Goal: Information Seeking & Learning: Learn about a topic

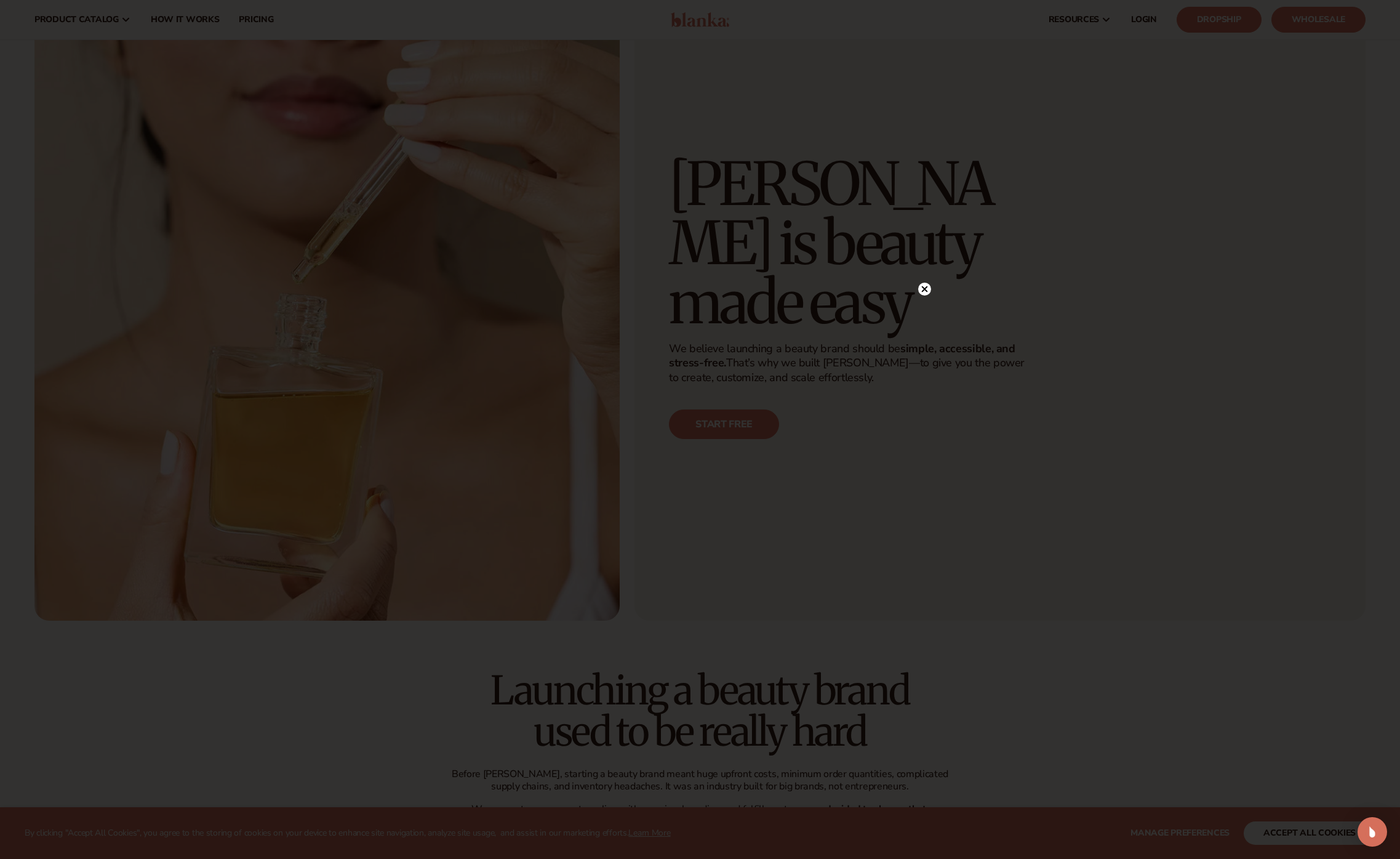
scroll to position [68, 0]
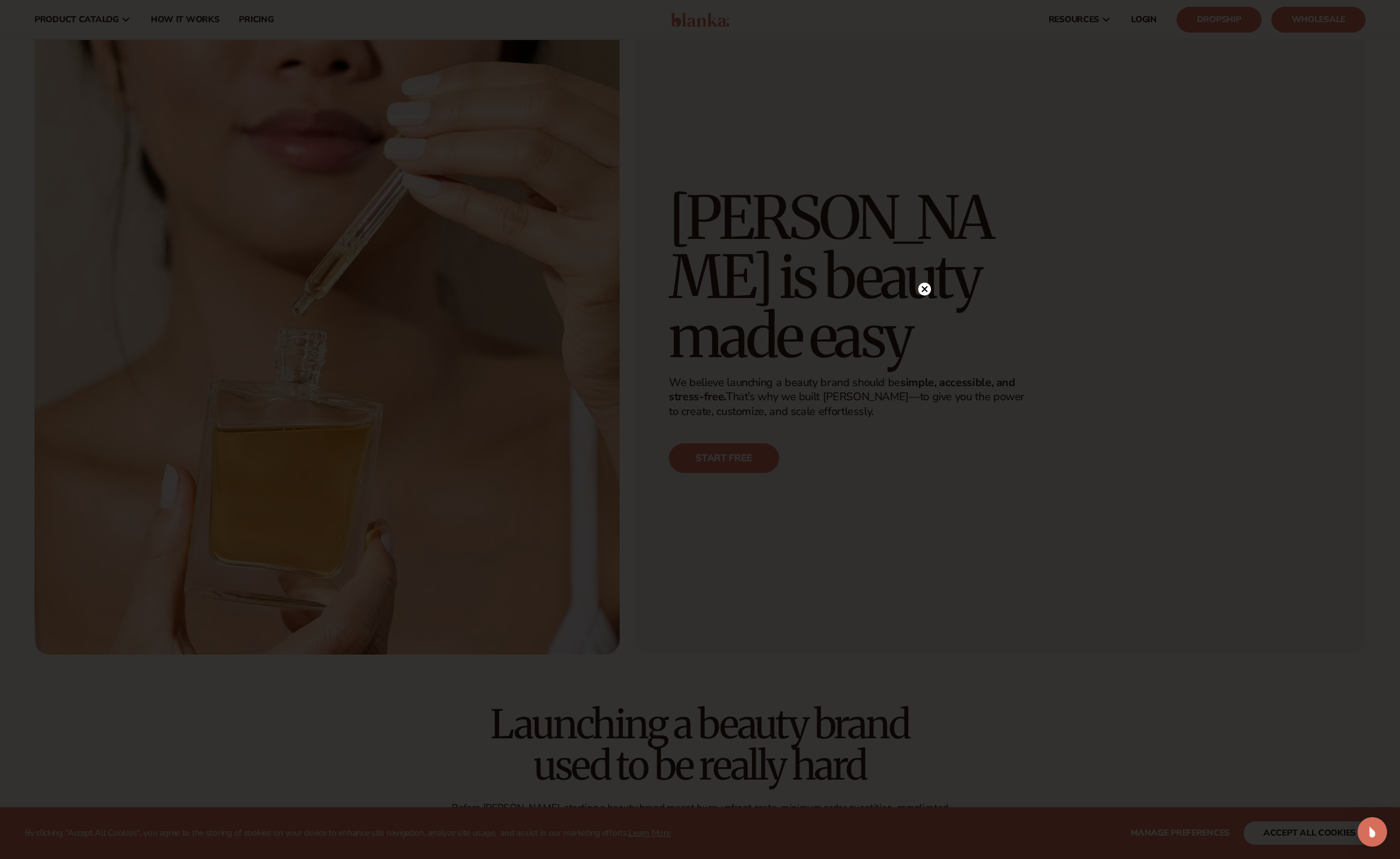
click at [928, 290] on circle at bounding box center [925, 289] width 13 height 13
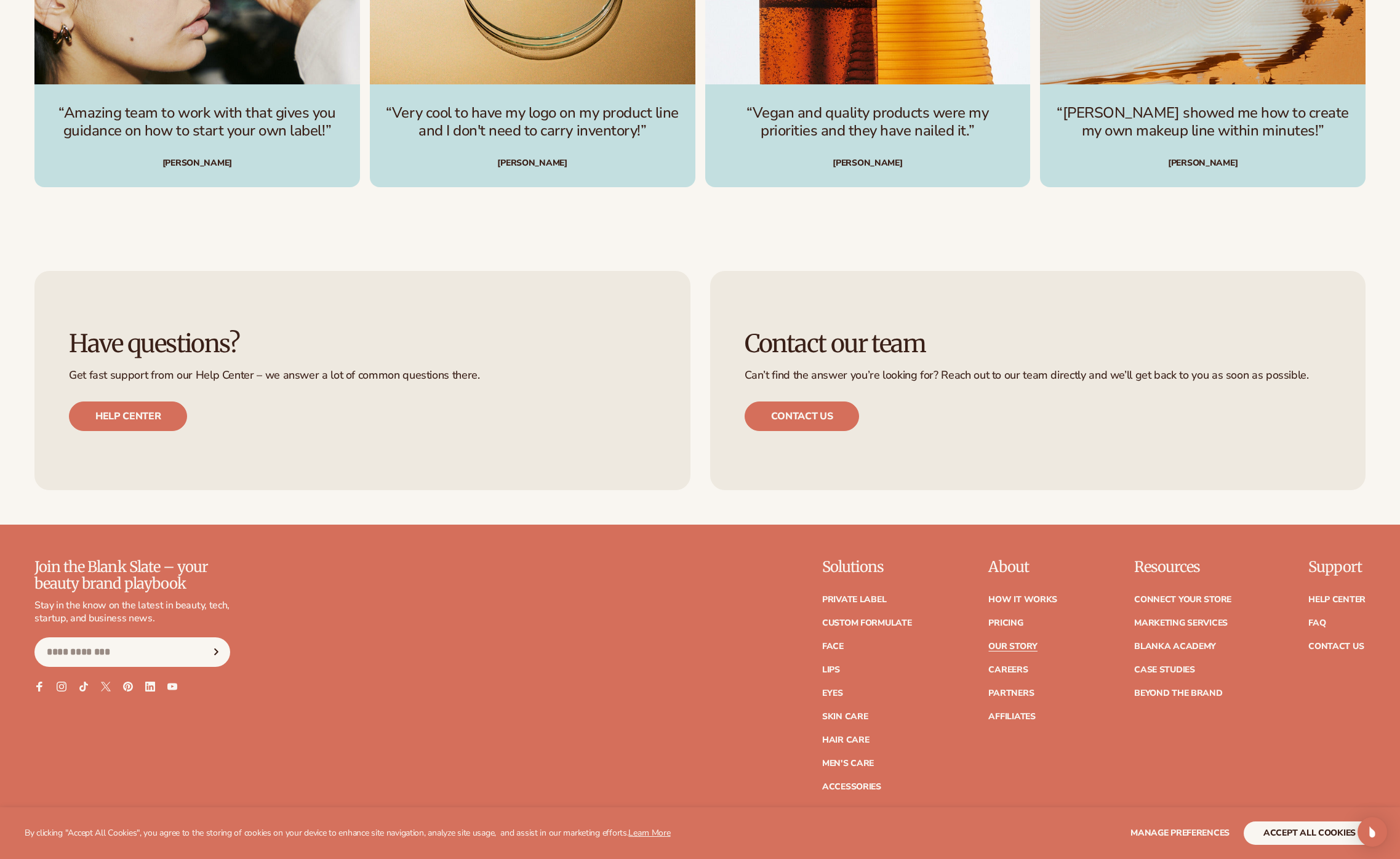
scroll to position [3972, 0]
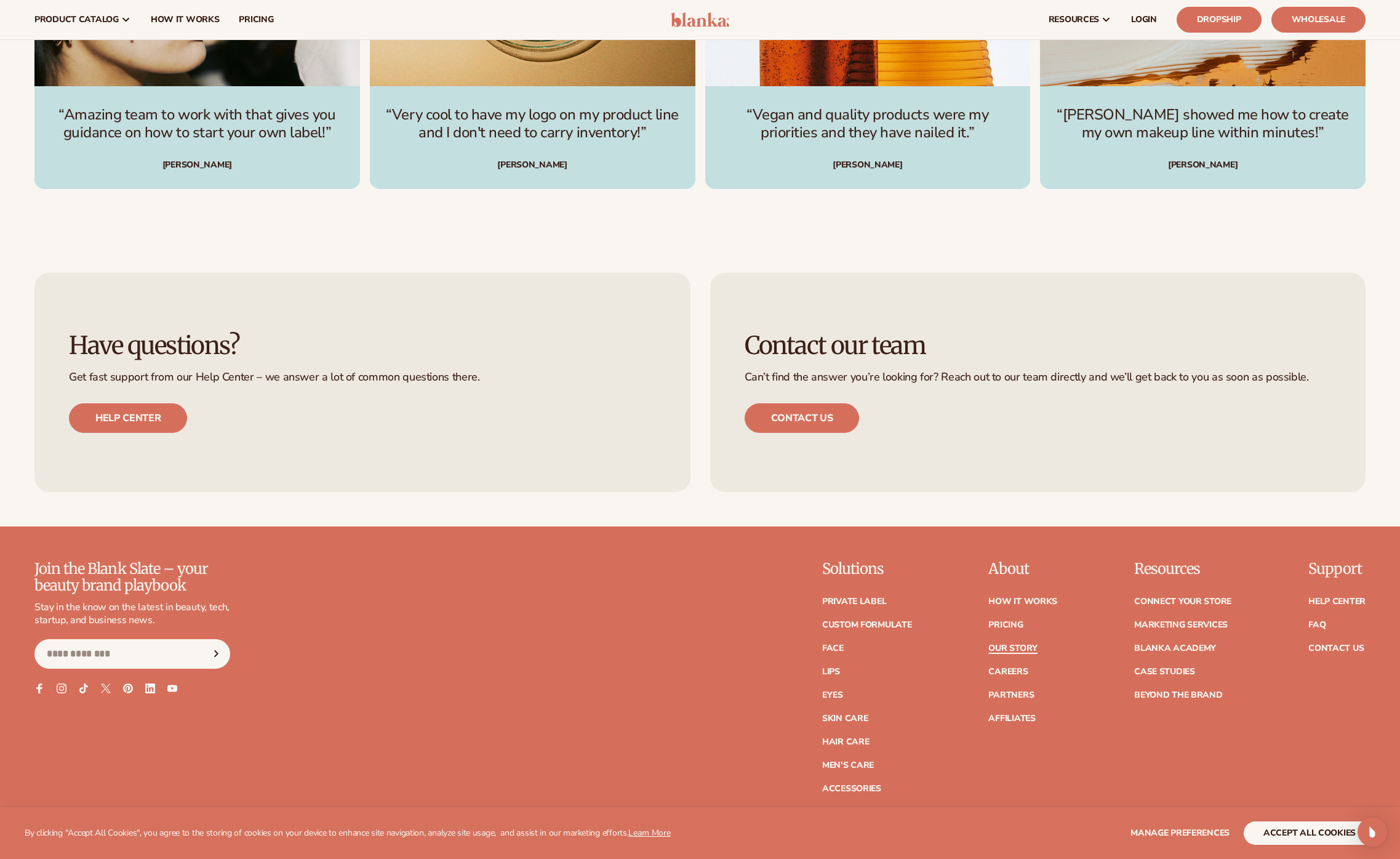
click at [1025, 644] on link "Our Story" at bounding box center [1013, 647] width 48 height 8
